Goal: Communication & Community: Answer question/provide support

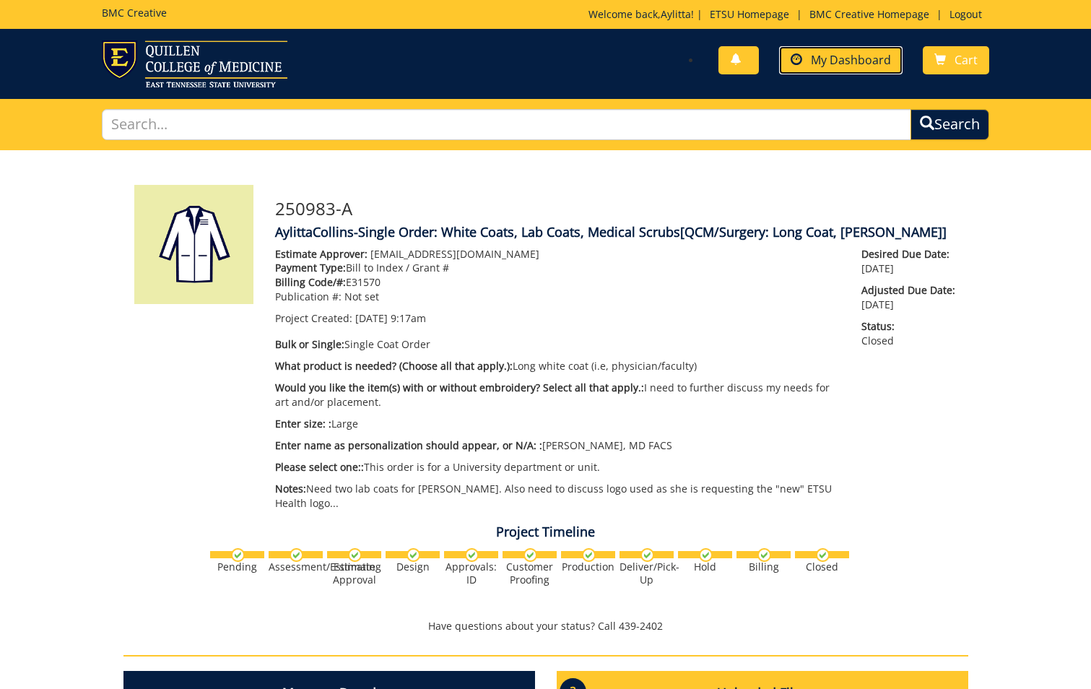
click at [848, 60] on span "My Dashboard" at bounding box center [851, 60] width 80 height 16
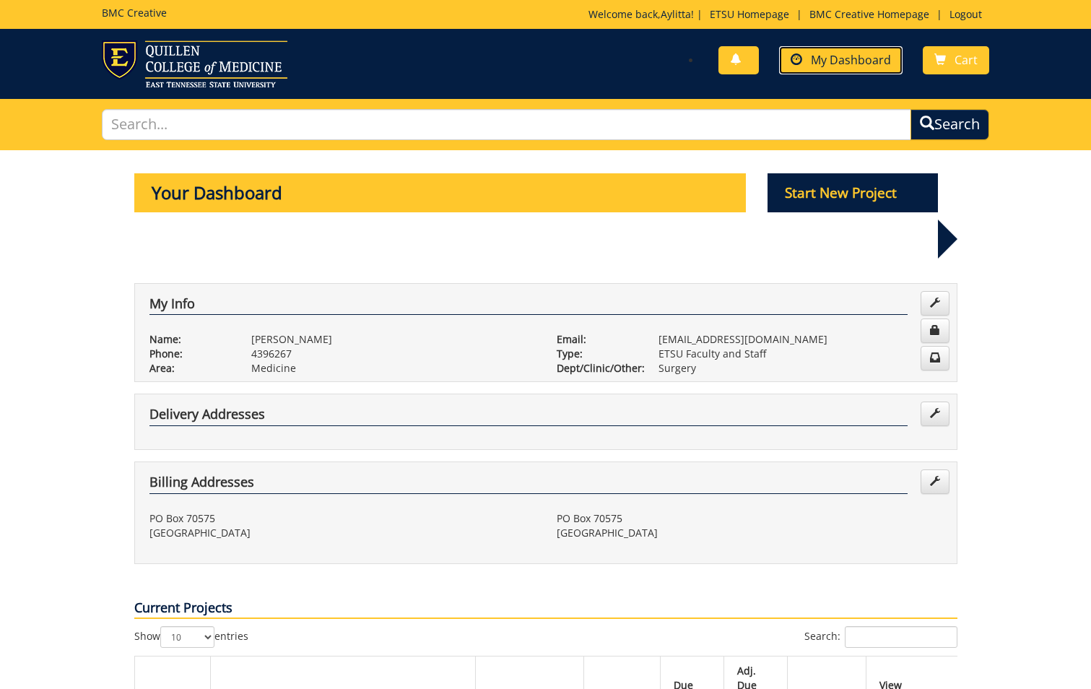
click at [872, 61] on span "My Dashboard" at bounding box center [851, 60] width 80 height 16
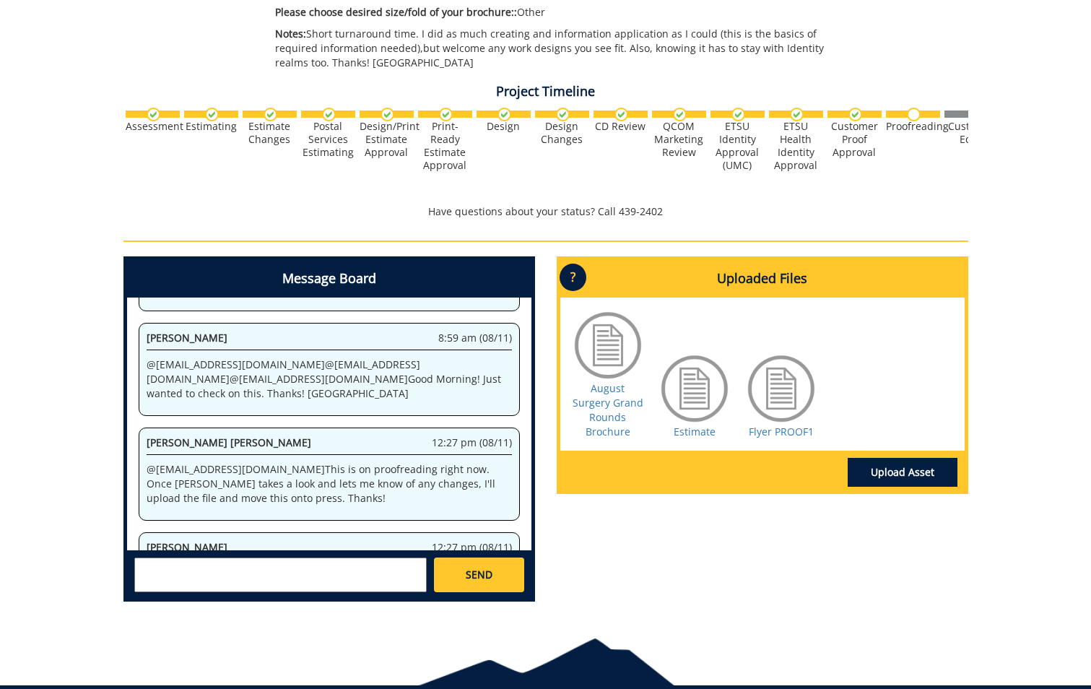
scroll to position [498, 0]
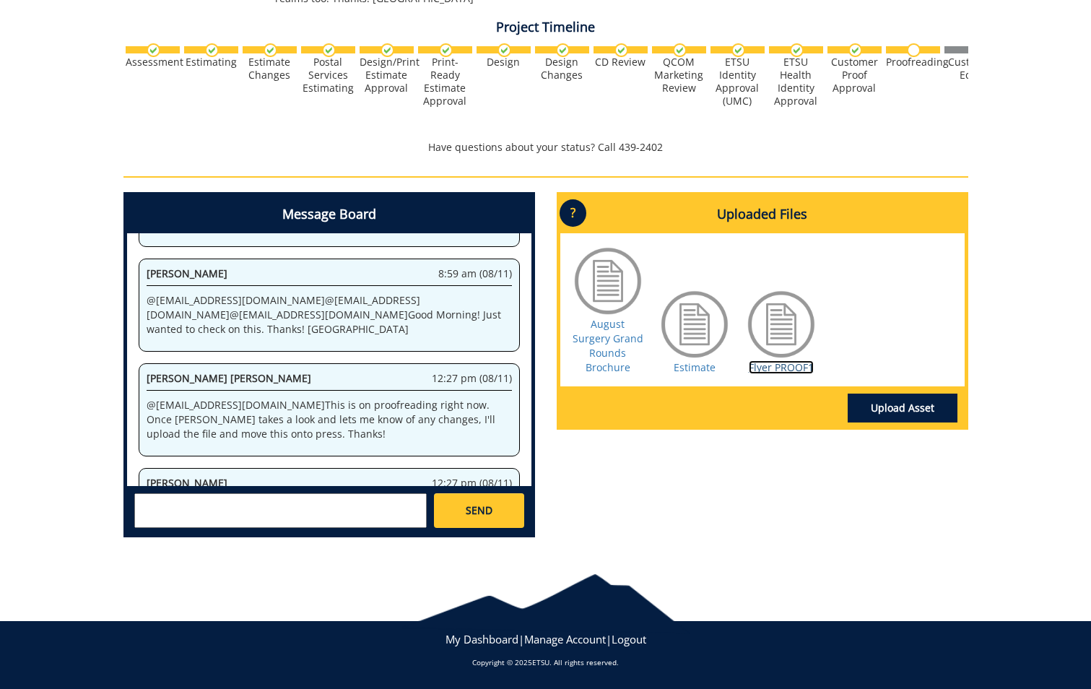
click at [791, 360] on link "Flyer PROOF1" at bounding box center [781, 367] width 65 height 14
click at [348, 510] on textarea at bounding box center [280, 510] width 293 height 35
type textarea "@[EMAIL_ADDRESS][DOMAIN_NAME] Hey checks that correction you did...it should be…"
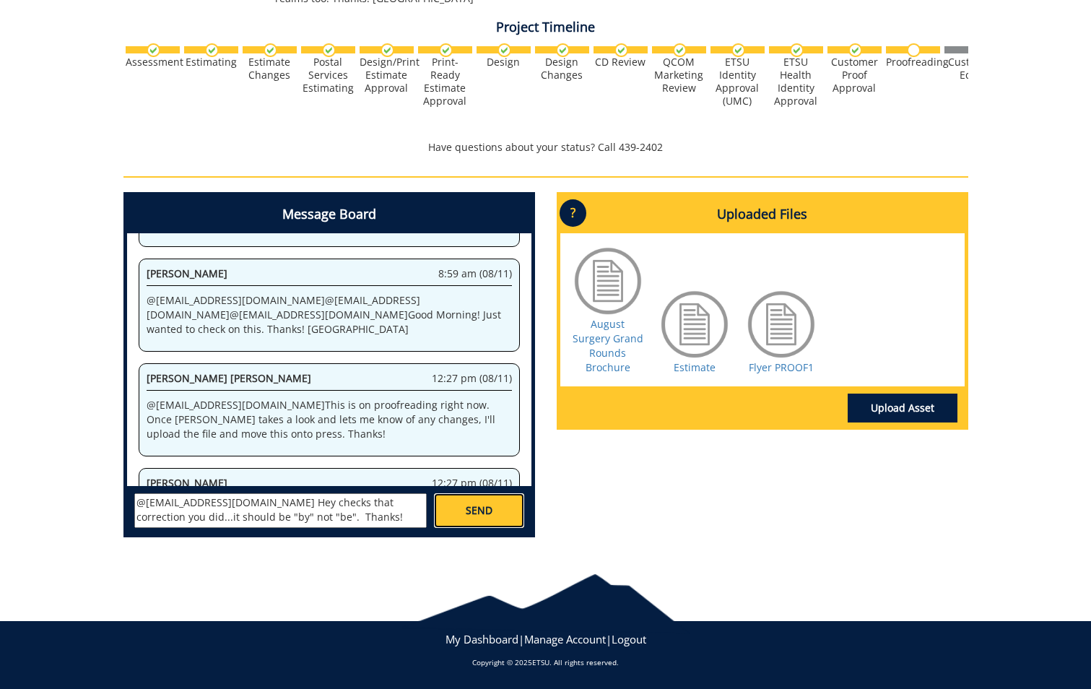
click at [476, 505] on span "SEND" at bounding box center [479, 510] width 27 height 14
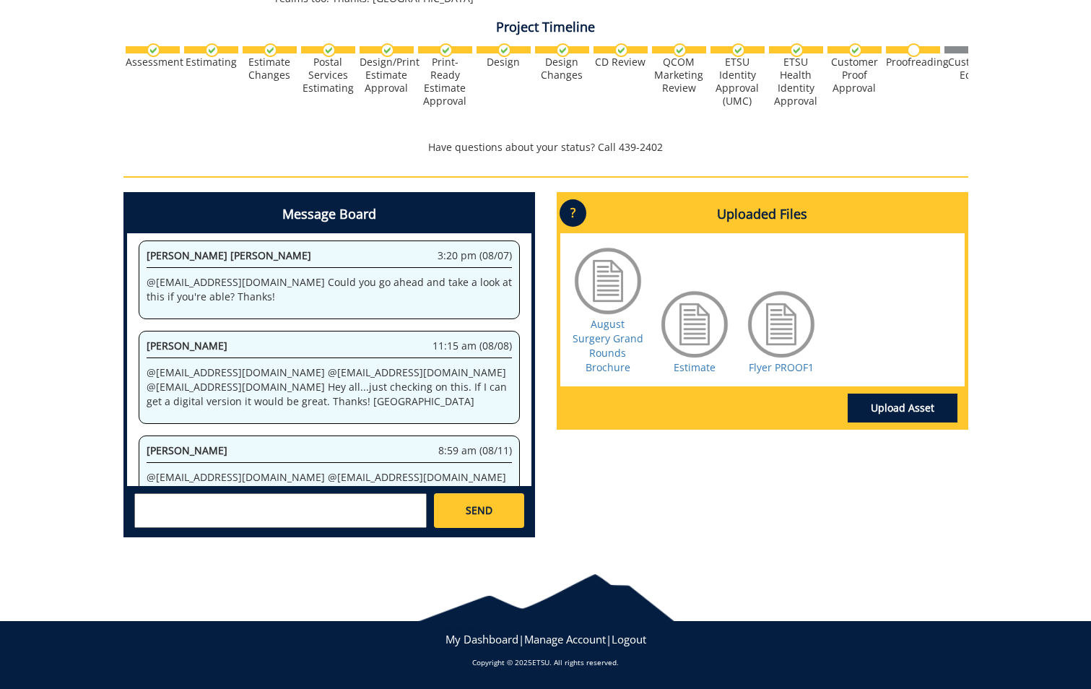
scroll to position [95970, 0]
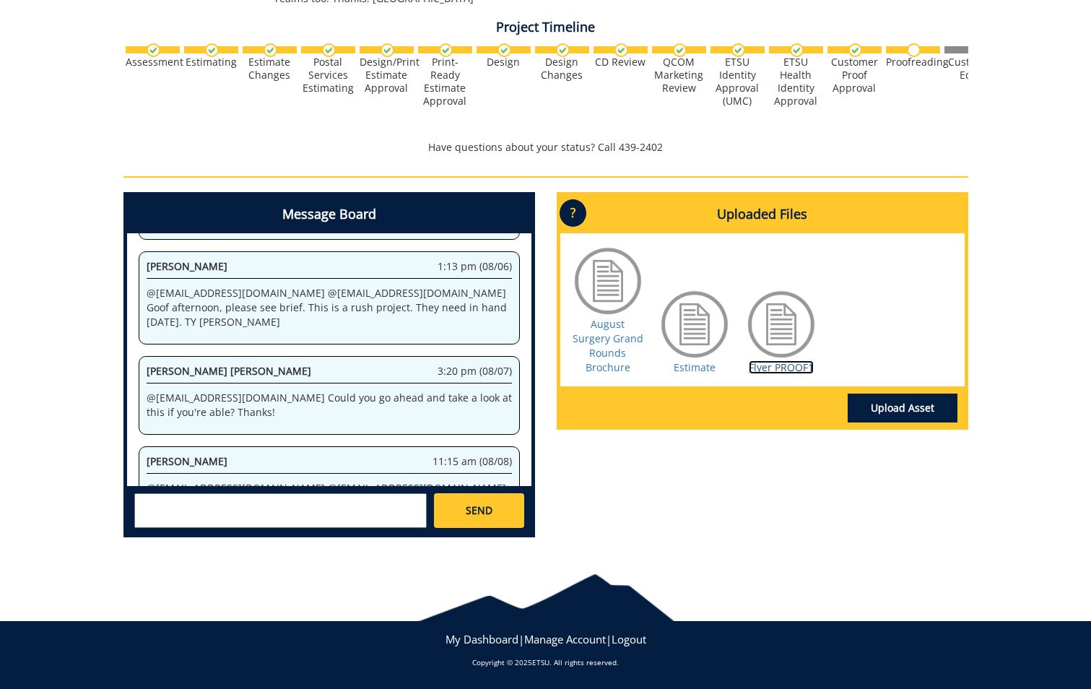
click at [780, 360] on link "Flyer PROOF1" at bounding box center [781, 367] width 65 height 14
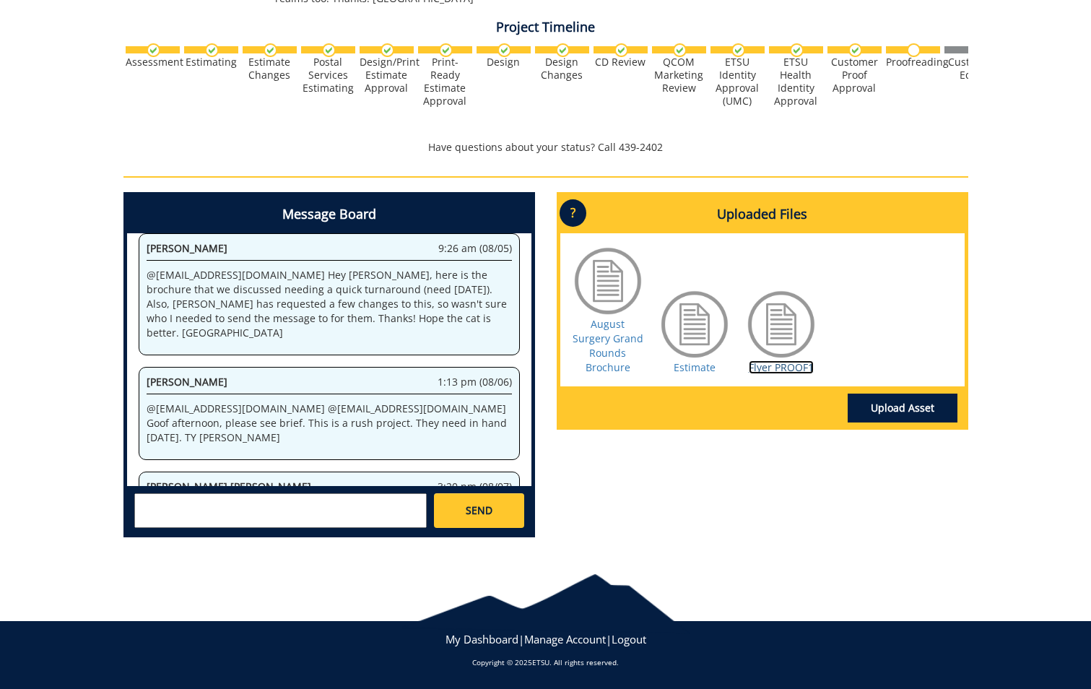
scroll to position [99567, 0]
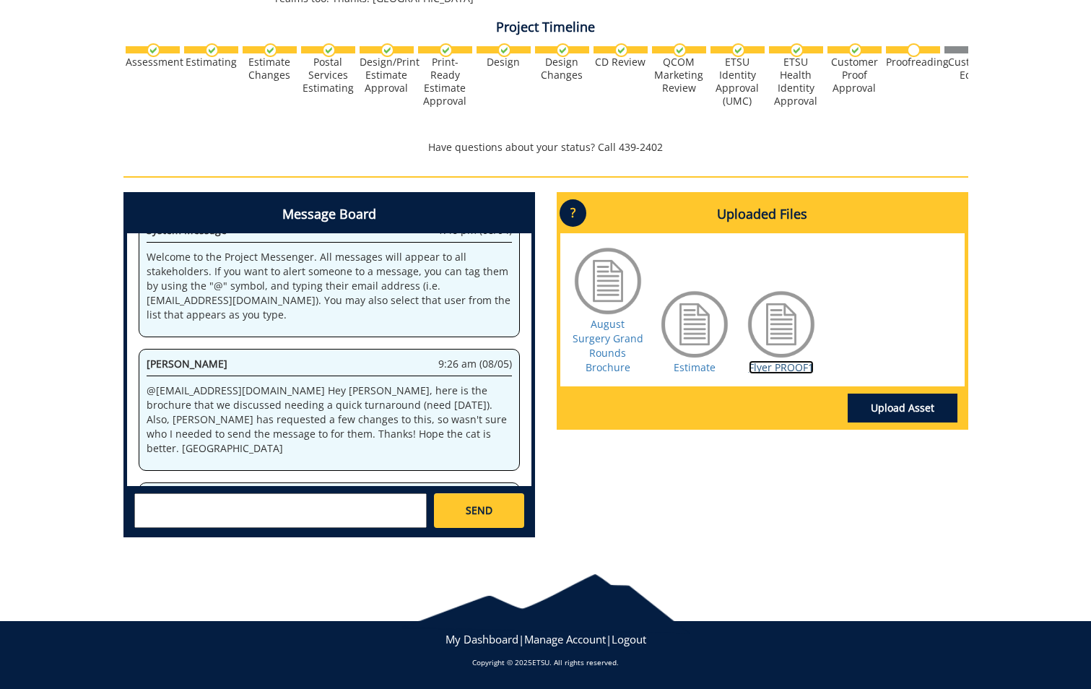
click at [802, 360] on link "Flyer PROOF1" at bounding box center [781, 367] width 65 height 14
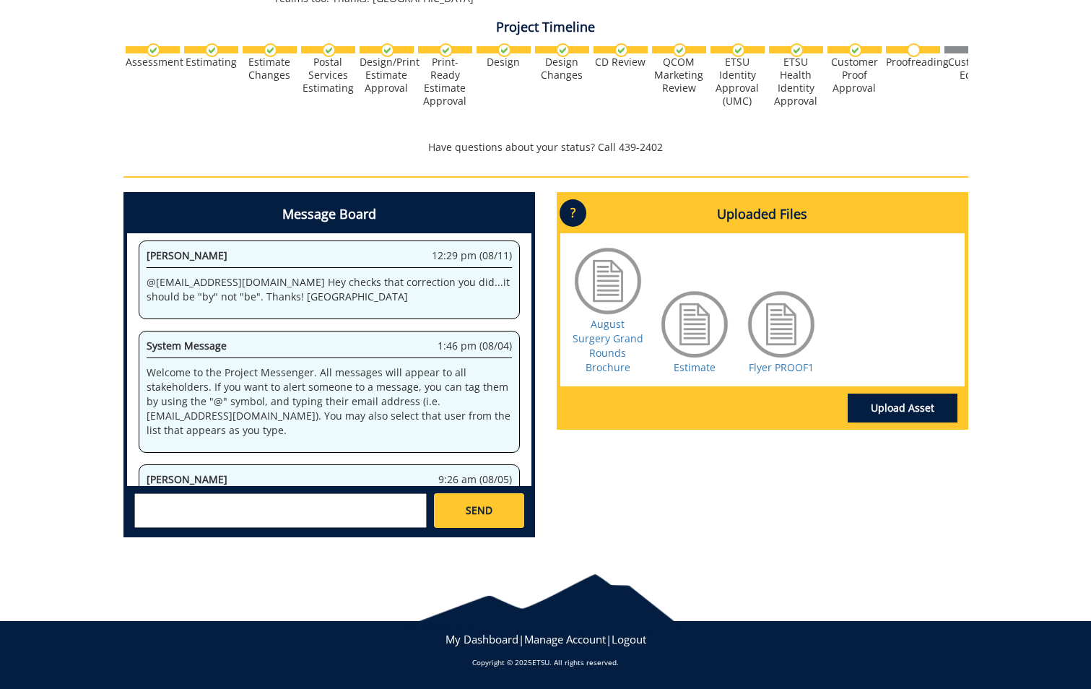
click at [782, 316] on div at bounding box center [781, 324] width 72 height 72
click at [779, 360] on link "Flyer PROOF1" at bounding box center [781, 367] width 65 height 14
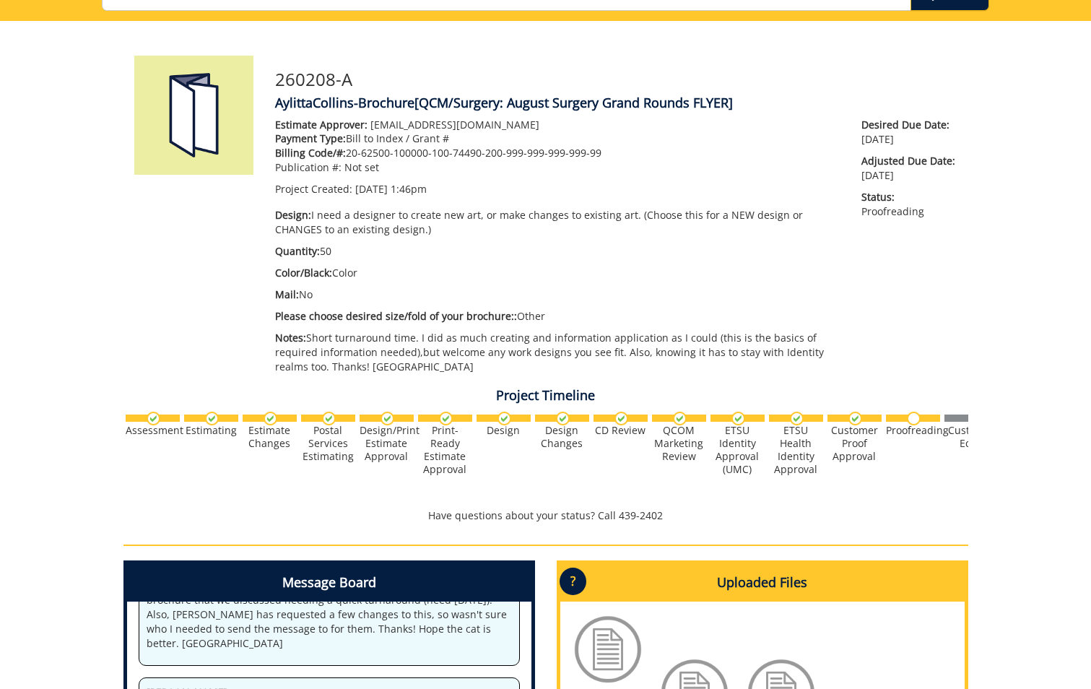
scroll to position [0, 0]
